Goal: Task Accomplishment & Management: Manage account settings

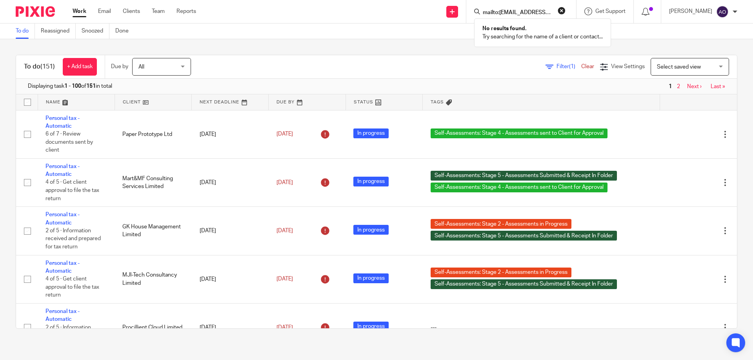
click at [506, 10] on input "mailto:iristhors@gmail.com" at bounding box center [517, 12] width 71 height 7
drag, startPoint x: 539, startPoint y: 11, endPoint x: 474, endPoint y: 10, distance: 64.3
click at [474, 10] on div "iristhors@gmail.com Funktionlust Ltd Iris Thorsteinsdottir < iristhors @ gmail.…" at bounding box center [521, 11] width 110 height 23
type input "mannat"
click at [528, 34] on link at bounding box center [546, 34] width 133 height 18
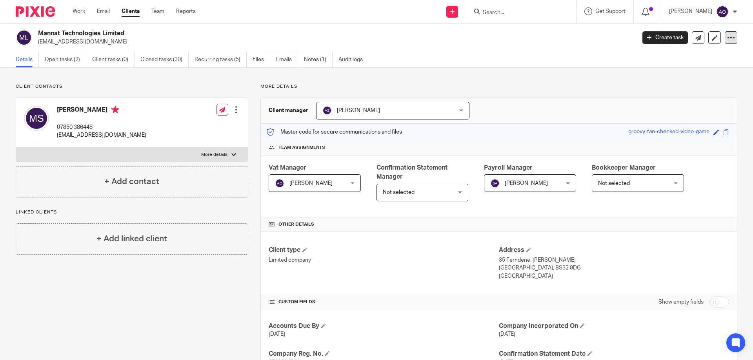
click at [727, 36] on icon at bounding box center [731, 38] width 8 height 8
click at [229, 153] on label "More details" at bounding box center [132, 155] width 232 height 14
click at [16, 148] on input "More details" at bounding box center [16, 147] width 0 height 0
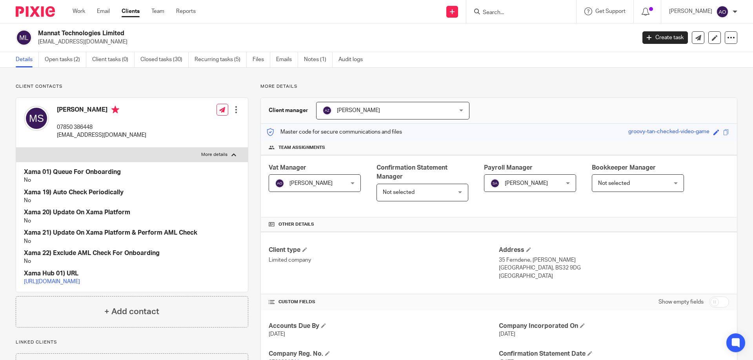
click at [229, 153] on label "More details" at bounding box center [132, 155] width 232 height 14
click at [16, 148] on input "More details" at bounding box center [16, 147] width 0 height 0
checkbox input "false"
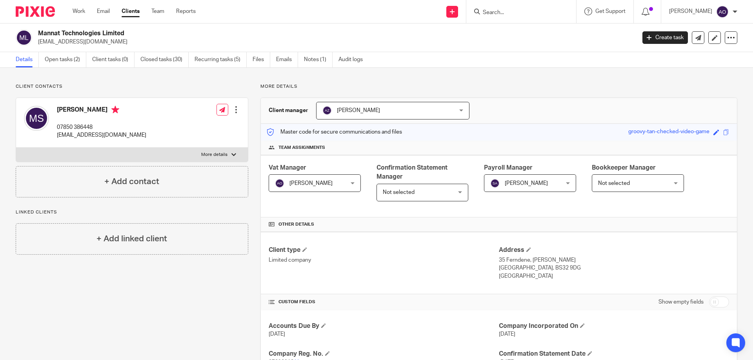
click at [232, 110] on div at bounding box center [236, 110] width 8 height 8
click at [188, 122] on link "Edit contact" at bounding box center [199, 127] width 75 height 11
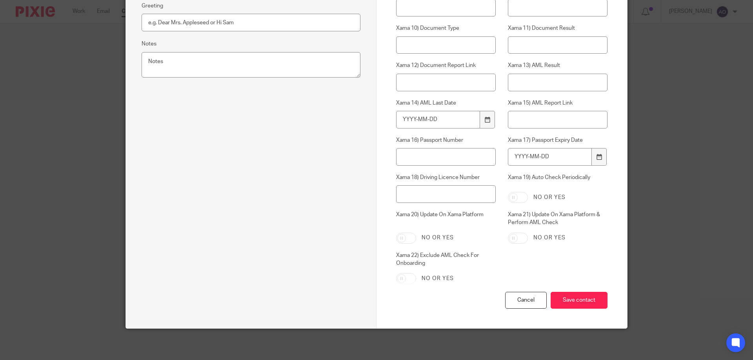
scroll to position [151, 0]
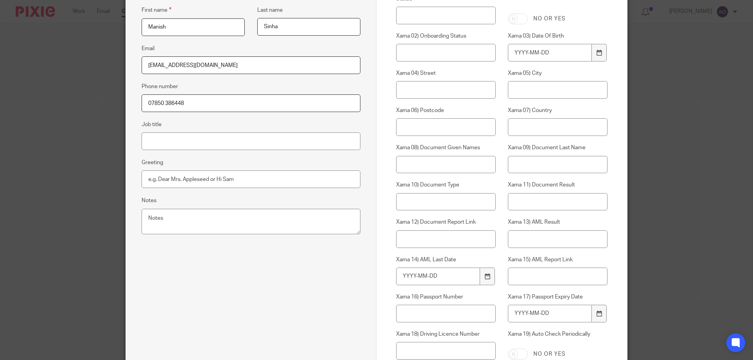
click at [596, 18] on div "No or yes" at bounding box center [558, 18] width 100 height 11
click at [233, 65] on input "[EMAIL_ADDRESS][DOMAIN_NAME]" at bounding box center [251, 65] width 219 height 18
paste input "Manish.sinha@mannat.co.uk"
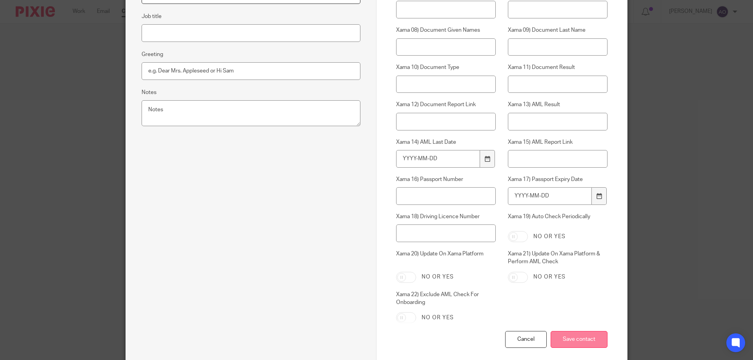
click at [582, 343] on div "Cancel Save contact" at bounding box center [501, 349] width 211 height 36
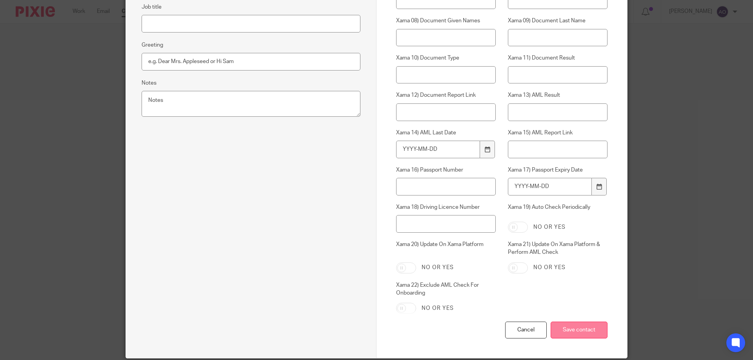
click at [581, 333] on input "Save contact" at bounding box center [578, 330] width 57 height 17
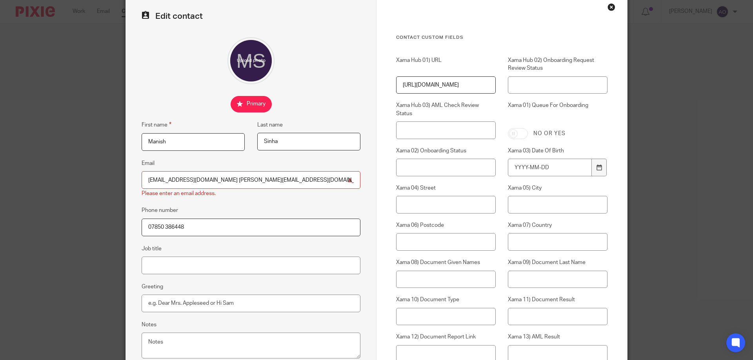
drag, startPoint x: 217, startPoint y: 179, endPoint x: 288, endPoint y: 178, distance: 71.4
click at [288, 178] on input "manish.sinha91@gmail.com Manish.sinha@mannat.co.uk" at bounding box center [251, 180] width 219 height 18
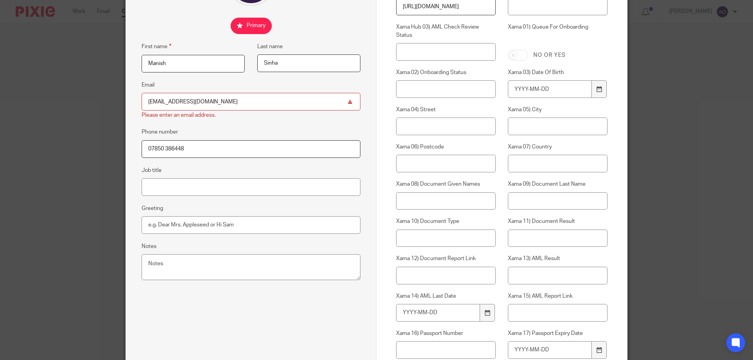
scroll to position [154, 0]
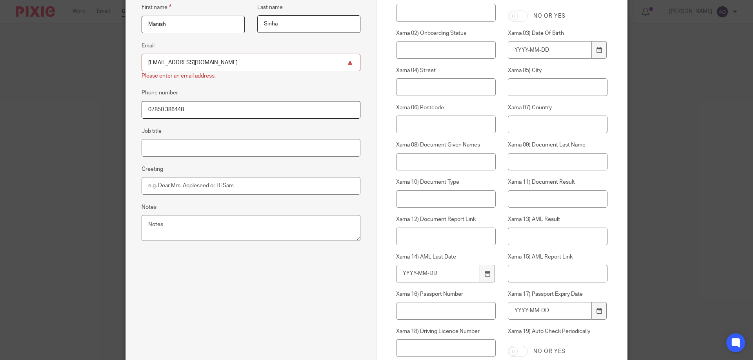
type input "[EMAIL_ADDRESS][DOMAIN_NAME]"
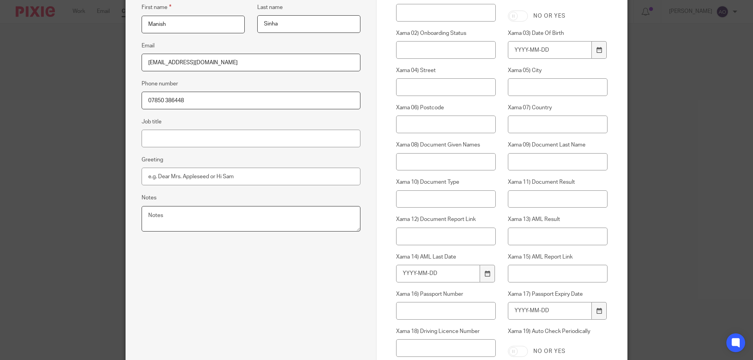
click at [179, 223] on textarea "Notes" at bounding box center [251, 219] width 219 height 26
paste textarea "Manish.sinha@mannat.co.uk"
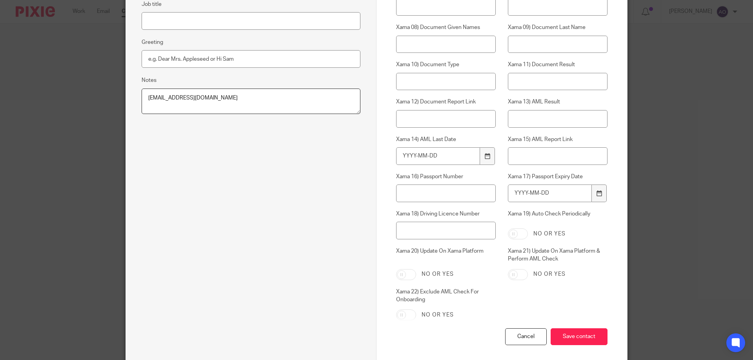
scroll to position [308, 0]
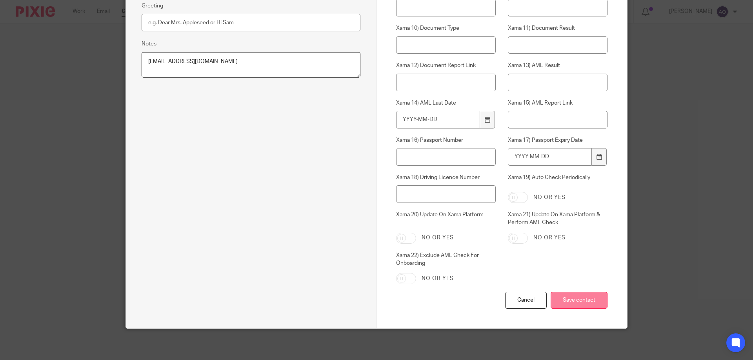
type textarea "Manish.sinha@mannat.co.uk"
click at [571, 300] on input "Save contact" at bounding box center [578, 300] width 57 height 17
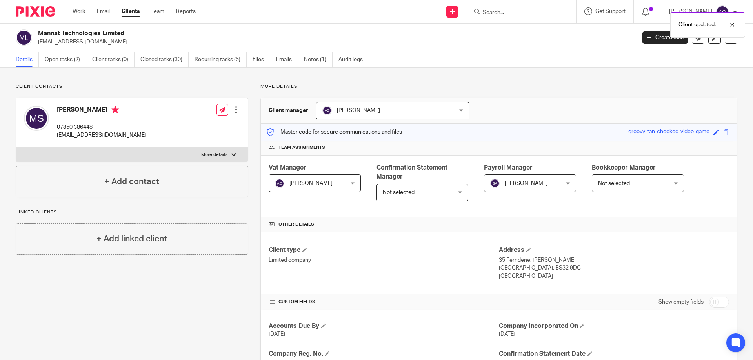
click at [219, 153] on p "More details" at bounding box center [214, 155] width 26 height 6
click at [16, 148] on input "More details" at bounding box center [16, 147] width 0 height 0
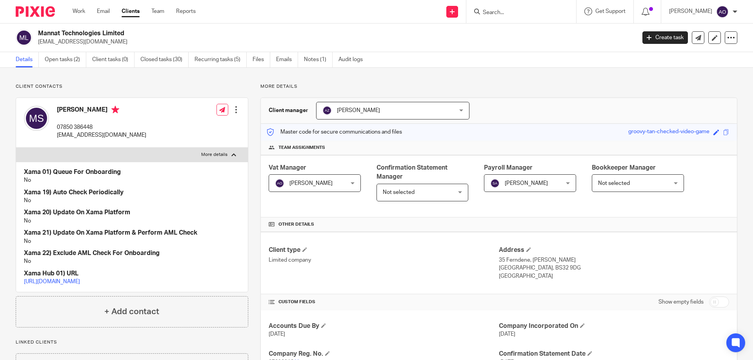
click at [219, 153] on p "More details" at bounding box center [214, 155] width 26 height 6
click at [16, 148] on input "More details" at bounding box center [16, 147] width 0 height 0
checkbox input "false"
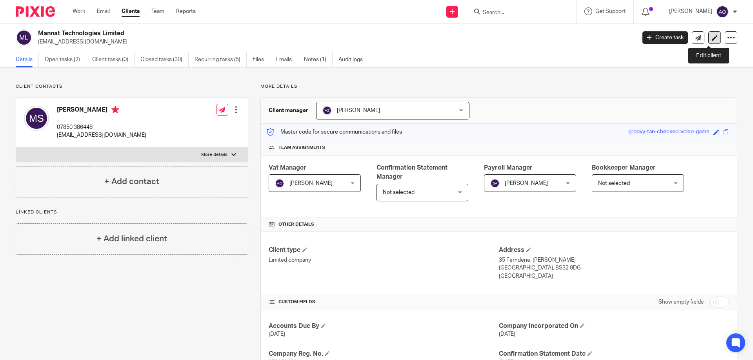
click at [712, 37] on icon at bounding box center [715, 38] width 6 height 6
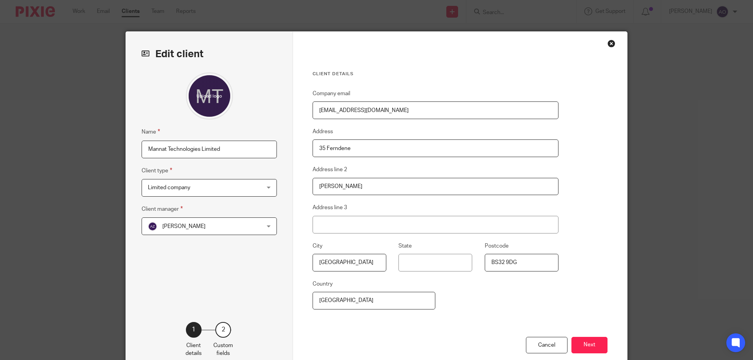
click at [548, 73] on h3 "Client details" at bounding box center [435, 74] width 246 height 6
drag, startPoint x: 407, startPoint y: 110, endPoint x: 310, endPoint y: 110, distance: 97.6
click at [312, 110] on input "manish.sinha91@mannat.co.uk" at bounding box center [435, 111] width 246 height 18
paste input "Manish.sinha"
click at [526, 112] on input "Manish.sinha@mannat.co.uk" at bounding box center [435, 111] width 246 height 18
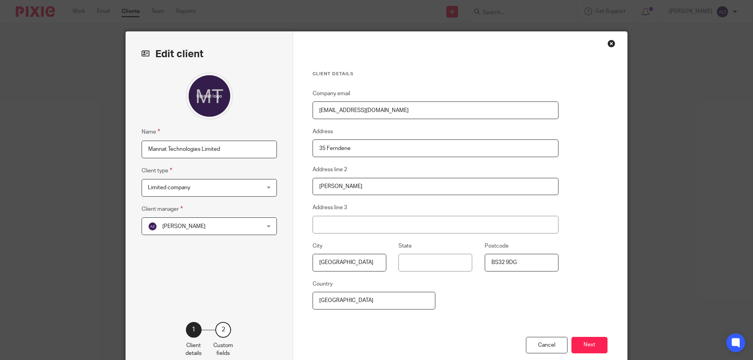
paste input "Manish.sinha91@gmail.com"
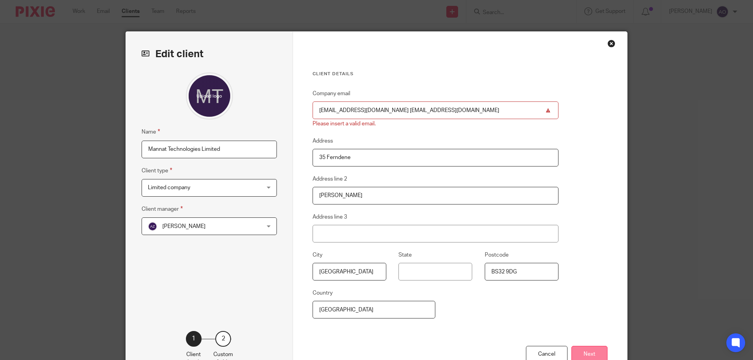
click at [582, 346] on div "Cancel Next" at bounding box center [459, 364] width 295 height 36
drag, startPoint x: 387, startPoint y: 108, endPoint x: 468, endPoint y: 111, distance: 80.8
click at [468, 111] on input "Manish.sinha@mannat.co.uk Manish.sinha91@gmail.com" at bounding box center [435, 111] width 246 height 18
type input "Manish.sinha@mannat.co.uk"
click at [584, 350] on button "Next" at bounding box center [589, 354] width 36 height 17
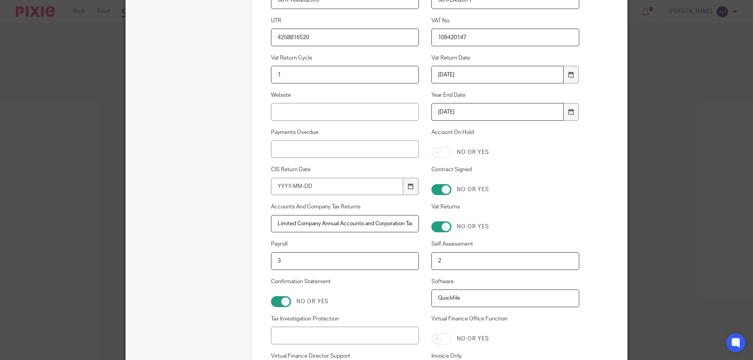
scroll to position [540, 0]
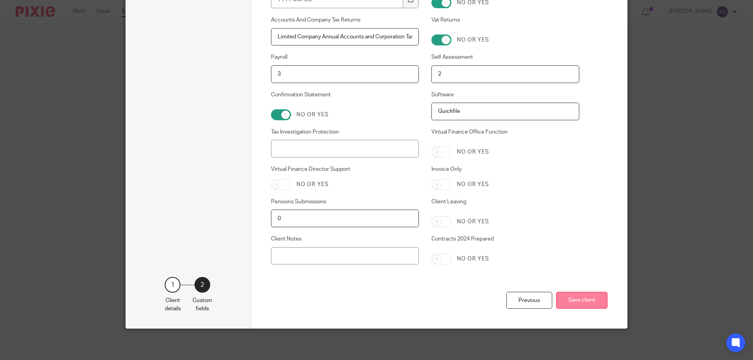
click at [569, 295] on button "Save client" at bounding box center [581, 300] width 51 height 17
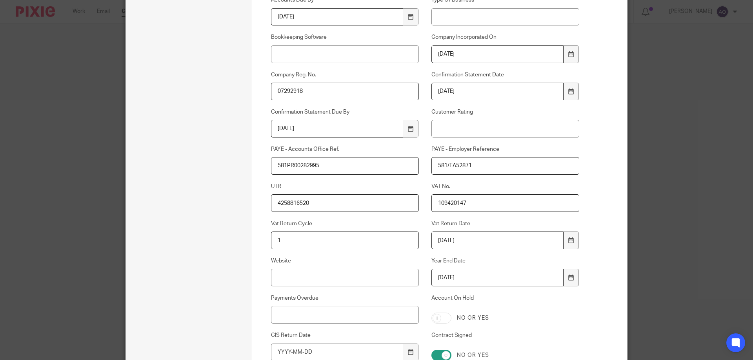
scroll to position [0, 0]
